Goal: Task Accomplishment & Management: Manage account settings

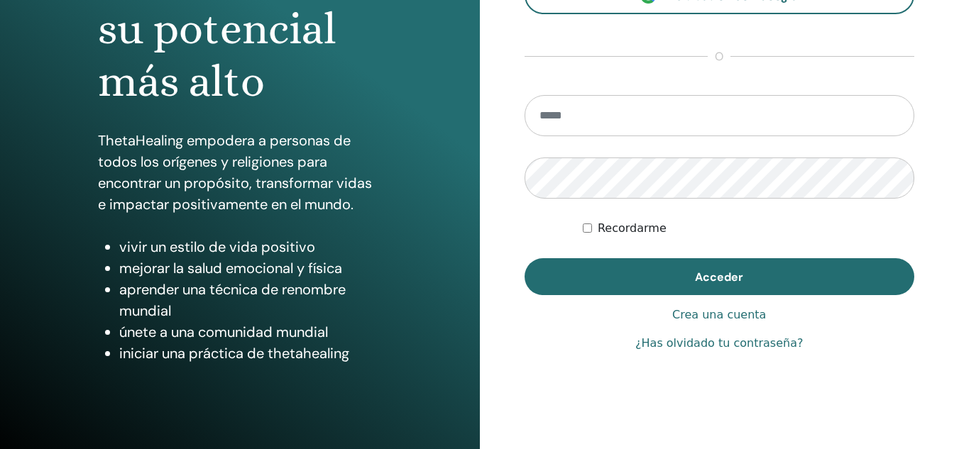
scroll to position [209, 0]
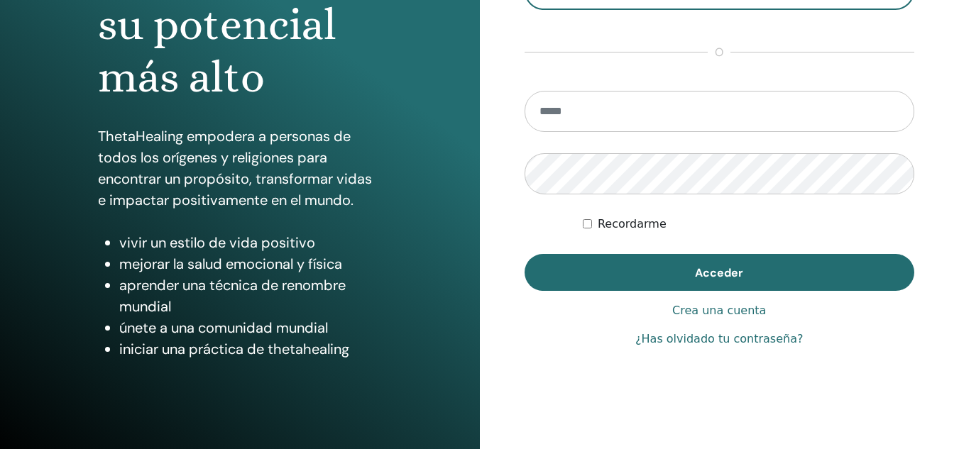
type input "**********"
click at [747, 263] on button "Acceder" at bounding box center [720, 272] width 390 height 37
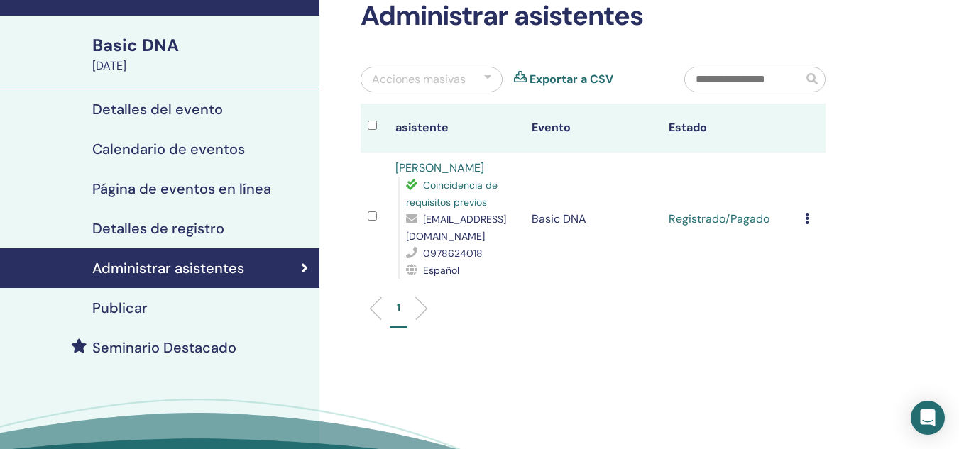
scroll to position [82, 0]
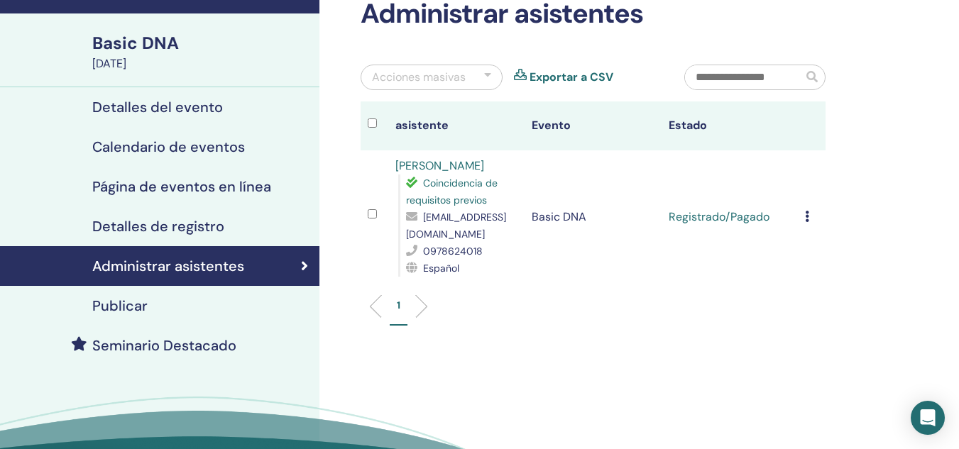
click at [806, 219] on icon at bounding box center [807, 216] width 4 height 11
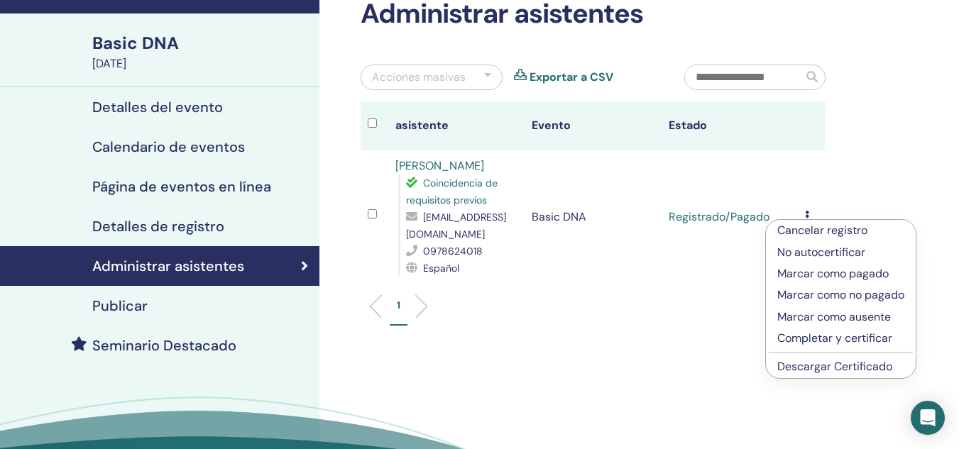
click at [827, 339] on p "Completar y certificar" at bounding box center [840, 338] width 127 height 17
